Goal: Information Seeking & Learning: Learn about a topic

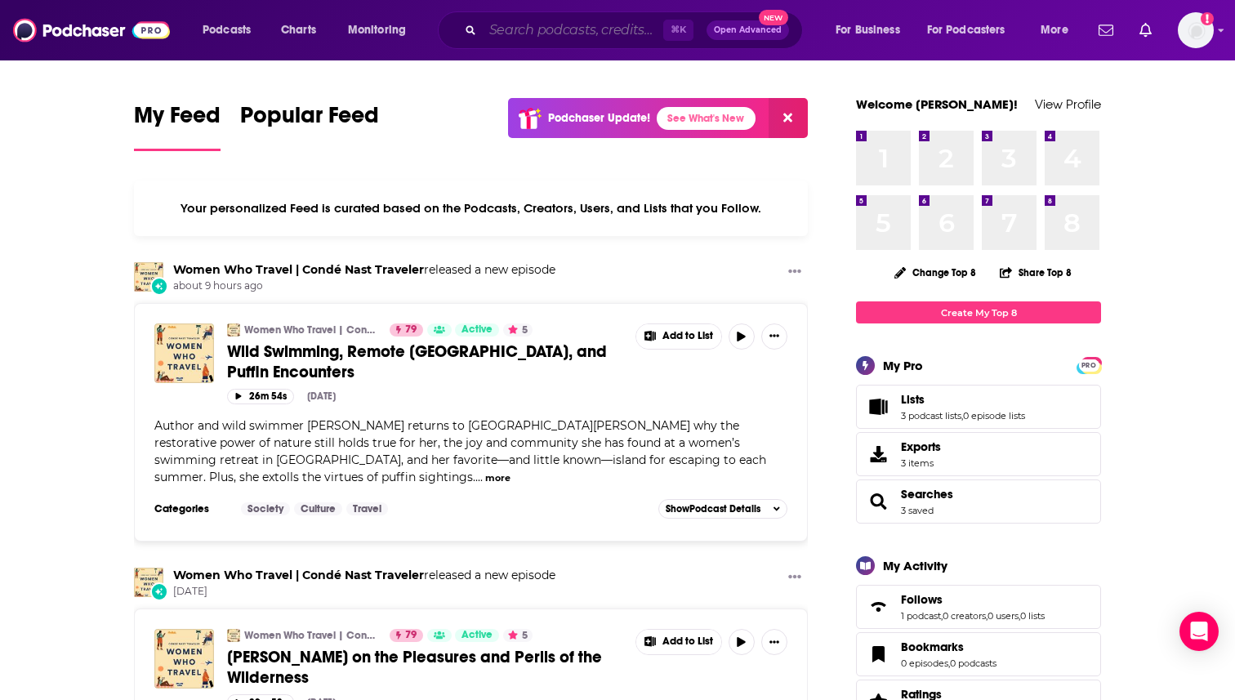
click at [508, 42] on input "Search podcasts, credits, & more..." at bounding box center [573, 30] width 180 height 26
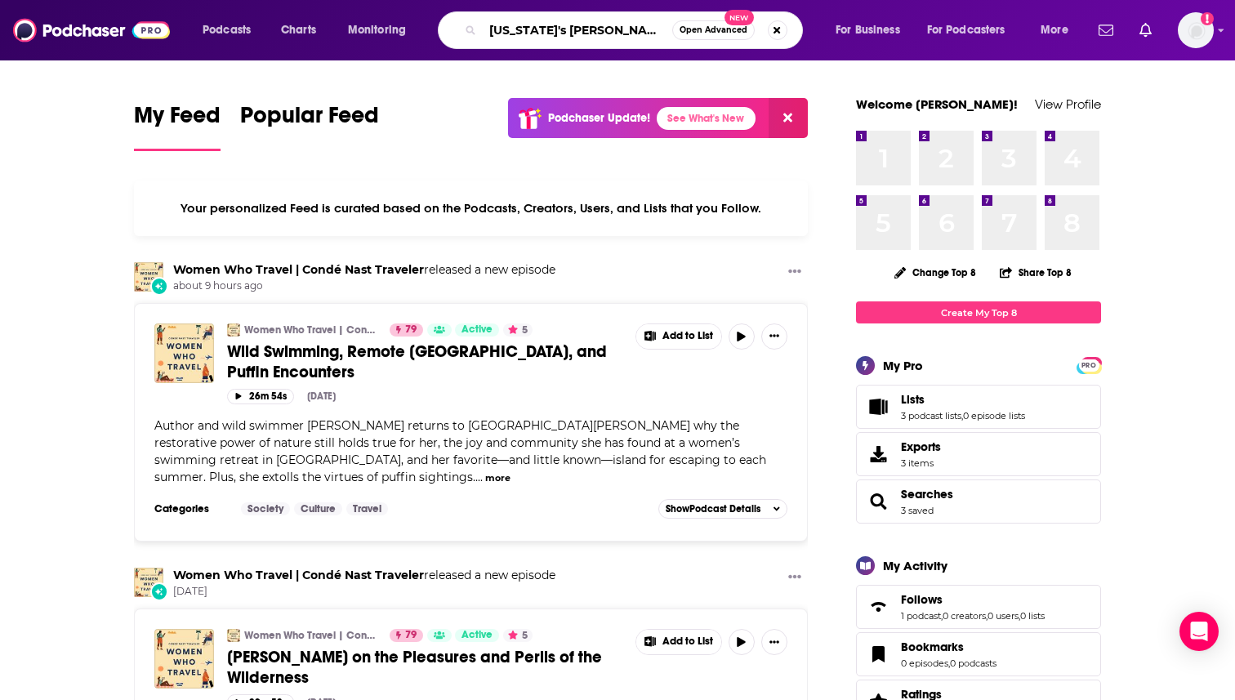
type input "[US_STATE]'s [PERSON_NAME]"
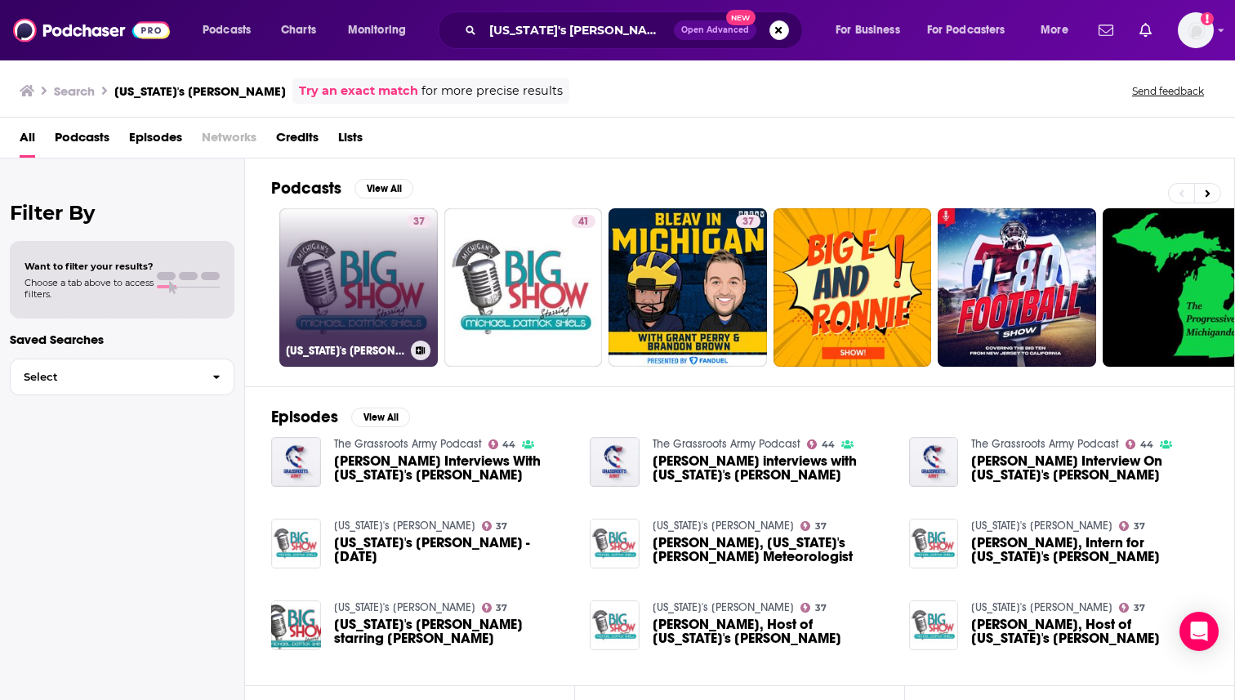
click at [382, 301] on link "37 [US_STATE]'s [PERSON_NAME]" at bounding box center [358, 287] width 158 height 158
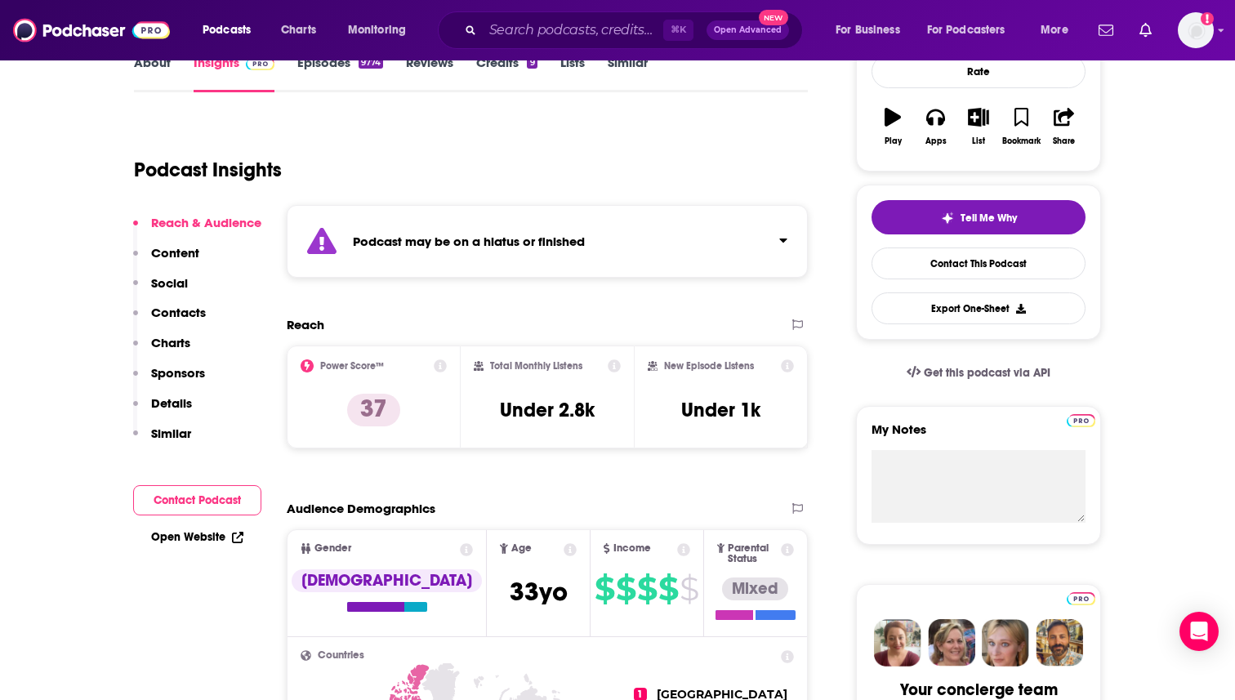
scroll to position [270, 0]
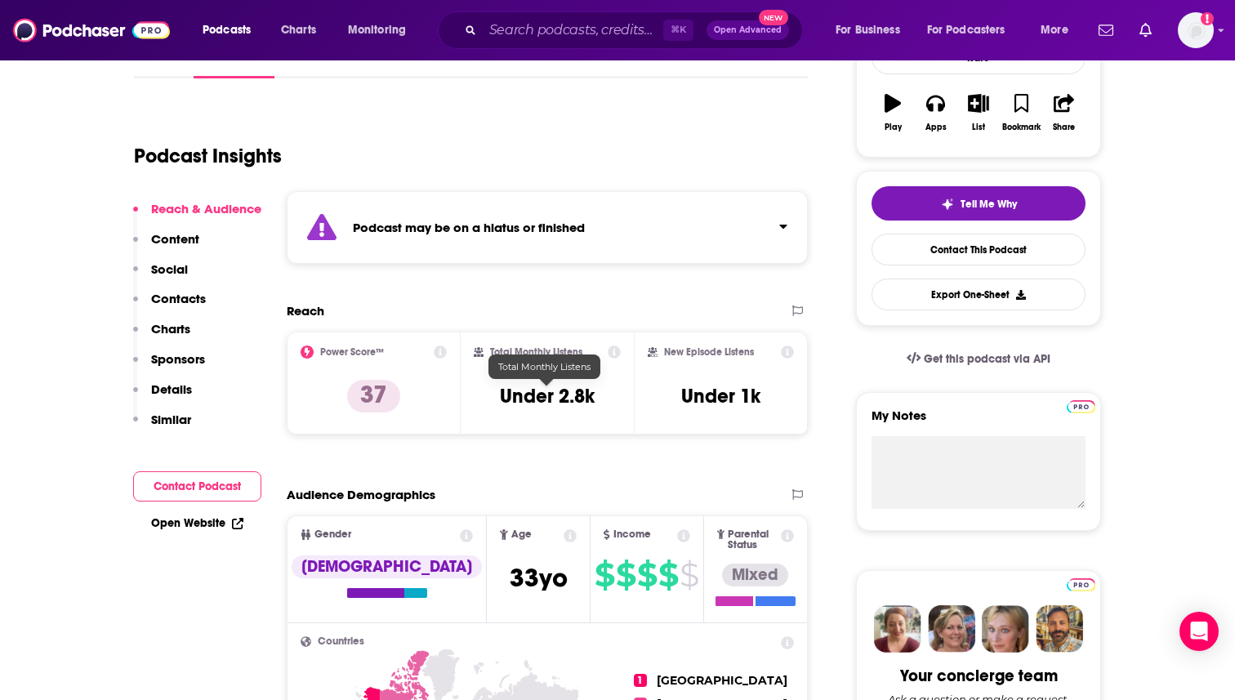
click at [558, 398] on h3 "Under 2.8k" at bounding box center [547, 396] width 95 height 24
click at [572, 401] on h3 "Under 2.8k" at bounding box center [547, 396] width 95 height 24
click at [595, 446] on div "Reach Power Score™ 37 Total Monthly Listens Under 2.8k New Episode Listens Unde…" at bounding box center [547, 375] width 521 height 145
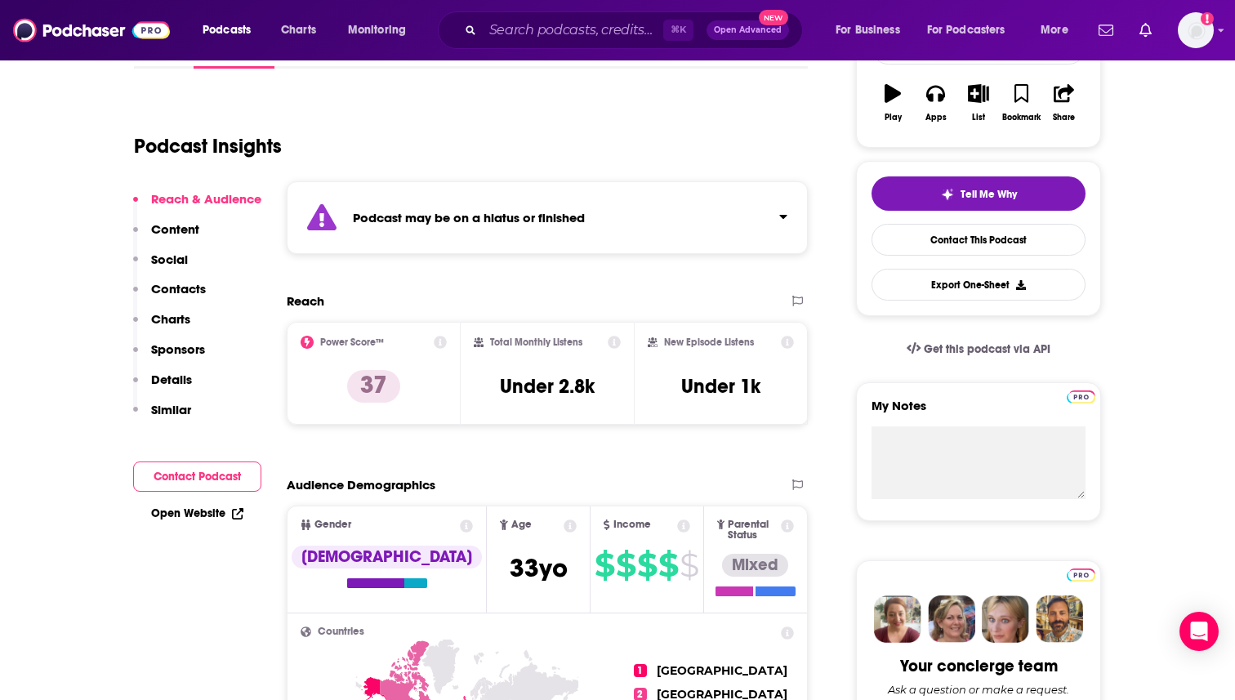
scroll to position [318, 0]
